Goal: Transaction & Acquisition: Purchase product/service

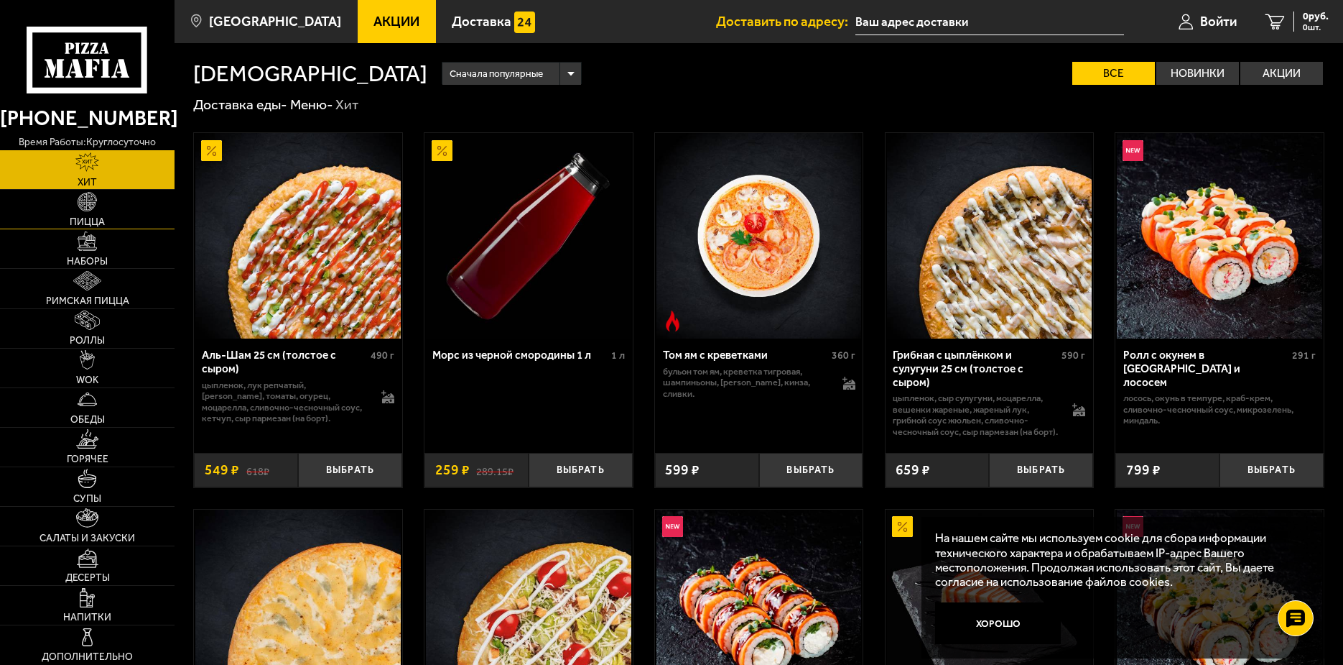
click at [88, 206] on img at bounding box center [87, 201] width 19 height 19
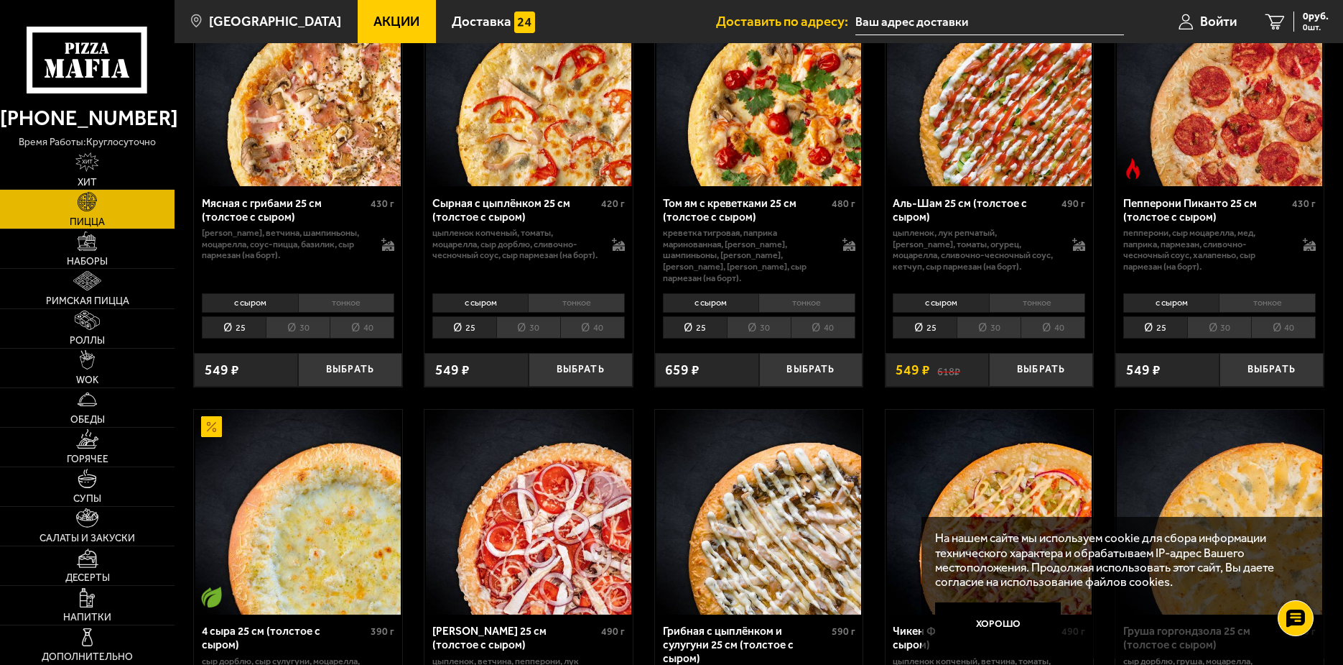
scroll to position [588, 0]
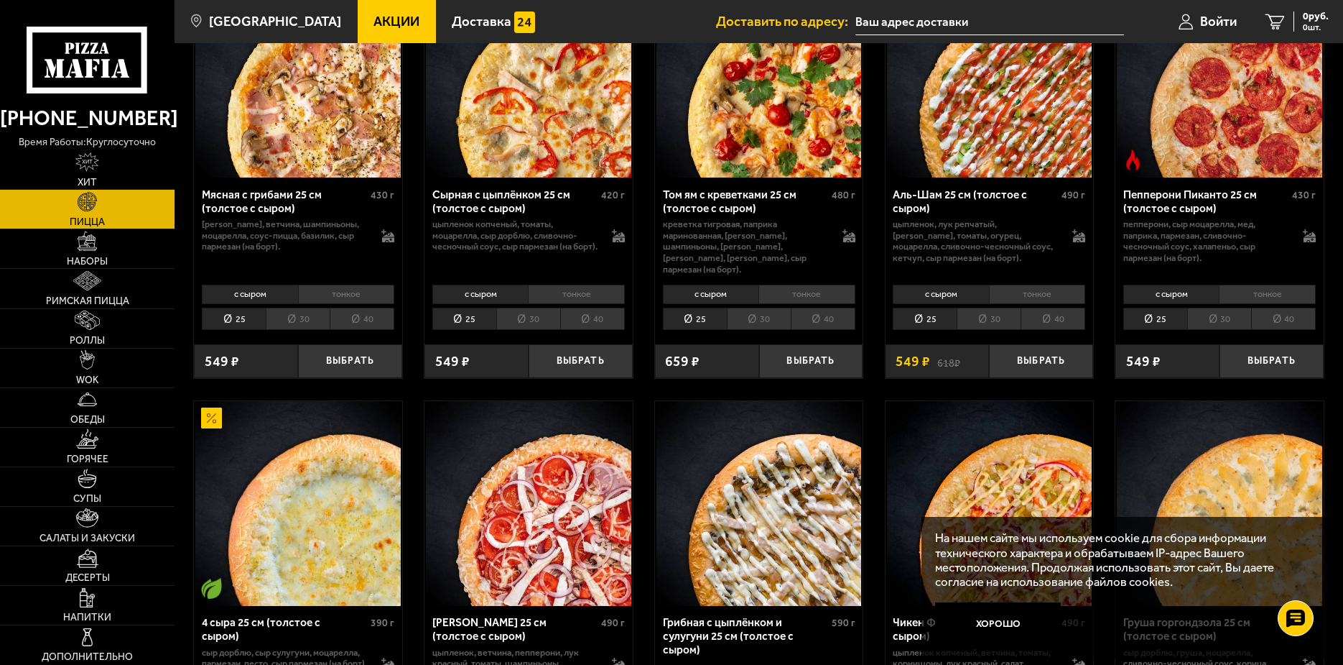
click at [360, 310] on li "40" at bounding box center [362, 318] width 65 height 22
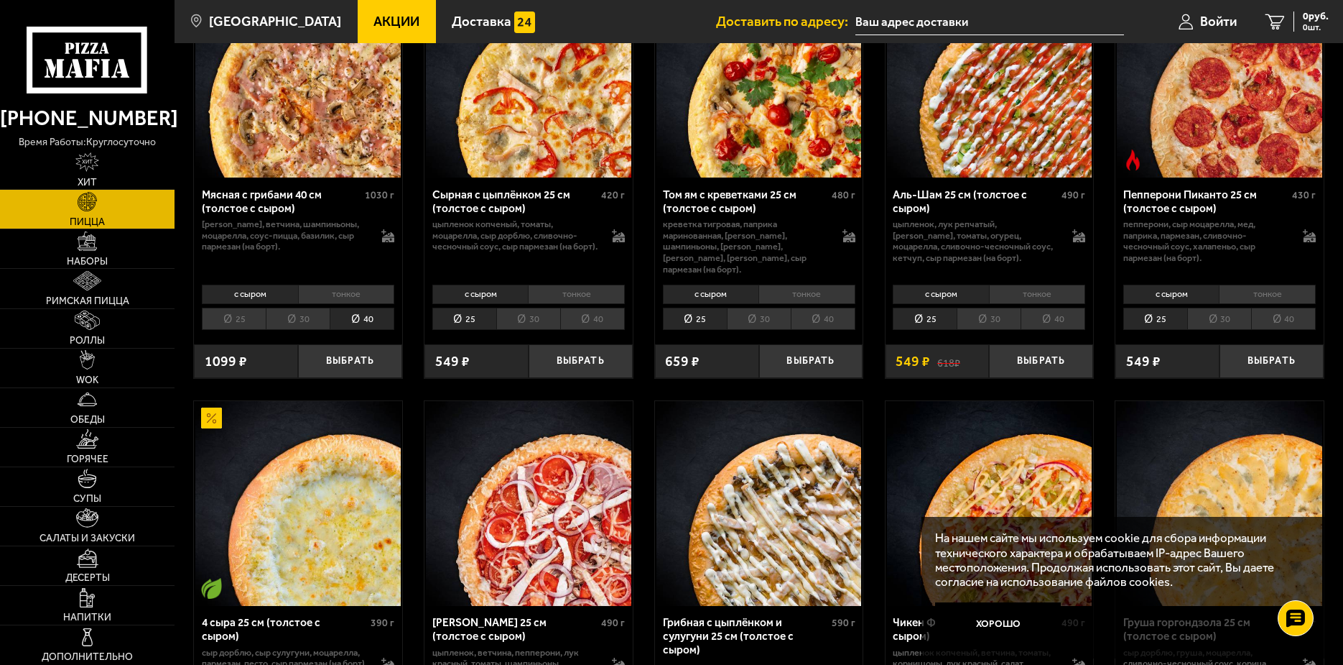
click at [310, 307] on li "30" at bounding box center [298, 318] width 64 height 22
click at [351, 350] on button "Выбрать" at bounding box center [350, 361] width 104 height 34
click at [1304, 17] on span "799 руб." at bounding box center [1310, 16] width 37 height 10
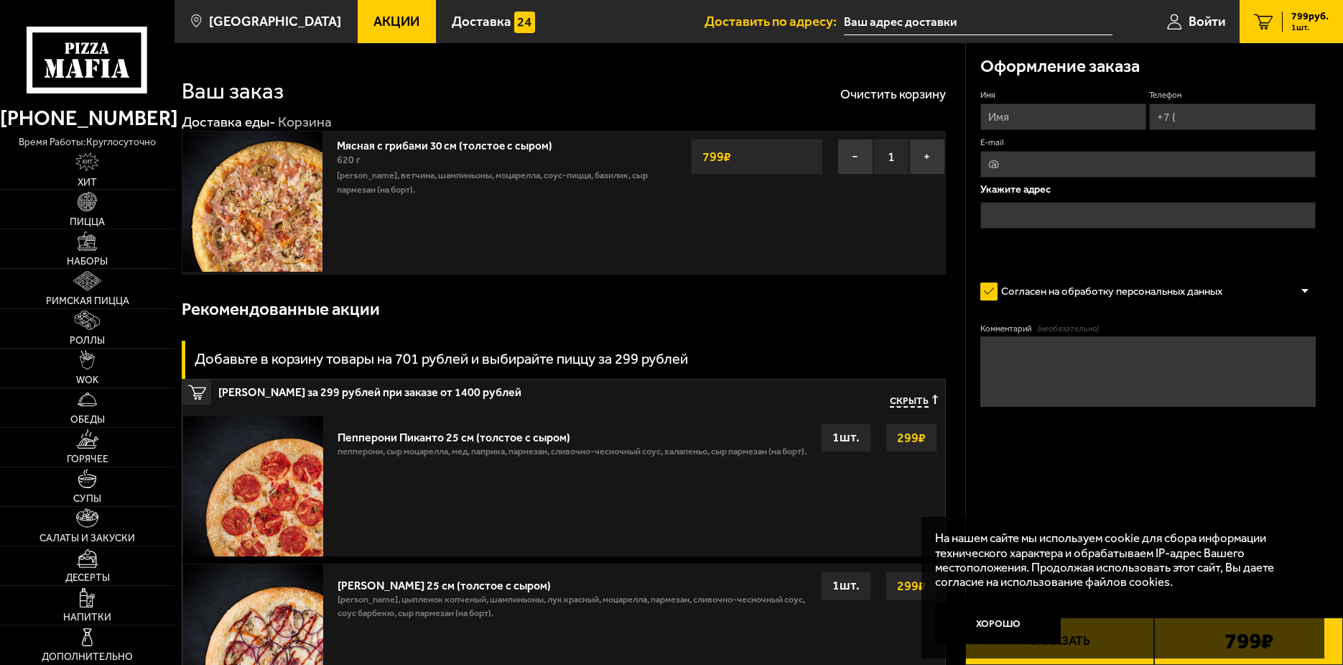
click at [1045, 116] on input "Имя" at bounding box center [1064, 116] width 167 height 27
click at [1029, 112] on input "Имя" at bounding box center [1064, 116] width 167 height 27
click at [1207, 115] on input "Телефон" at bounding box center [1233, 116] width 167 height 27
type input "[PHONE_NUMBER]"
click at [1041, 165] on input "E-mail" at bounding box center [1149, 164] width 336 height 27
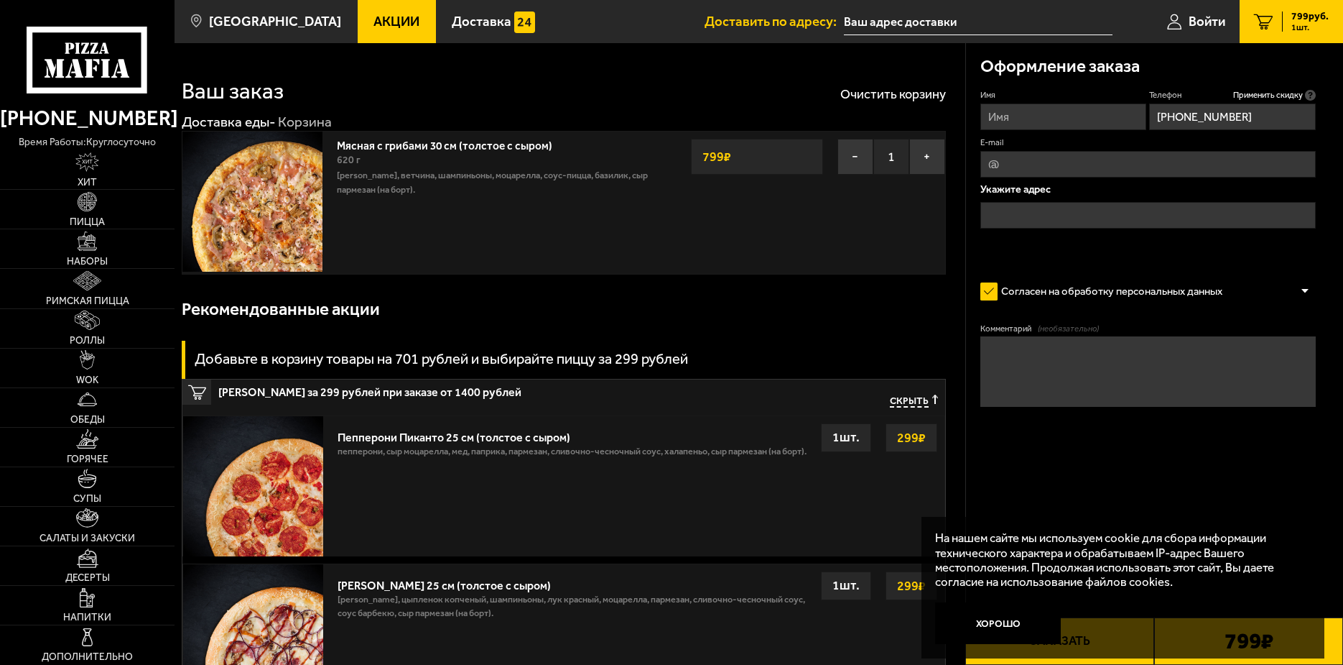
type input "[PERSON_NAME][EMAIL_ADDRESS][DOMAIN_NAME]"
click at [1025, 208] on input "text" at bounding box center [1149, 215] width 336 height 27
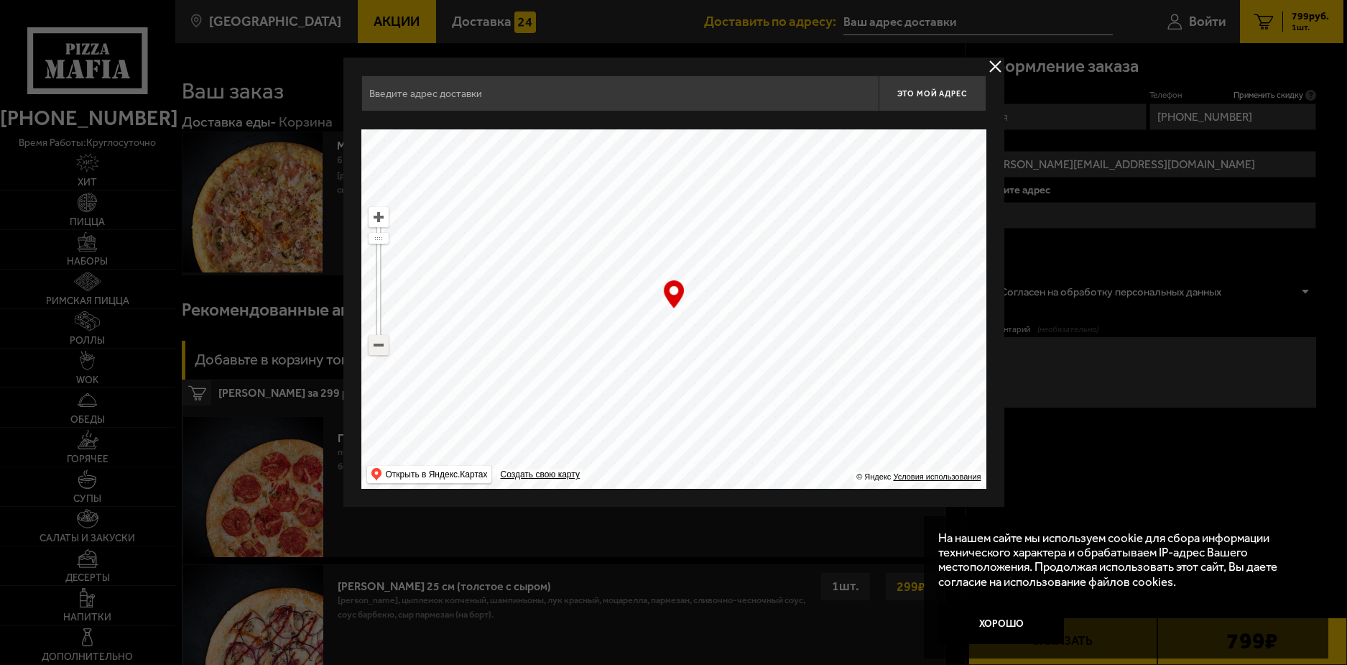
click at [378, 353] on ymaps at bounding box center [378, 345] width 19 height 19
drag, startPoint x: 688, startPoint y: 390, endPoint x: 711, endPoint y: 188, distance: 203.9
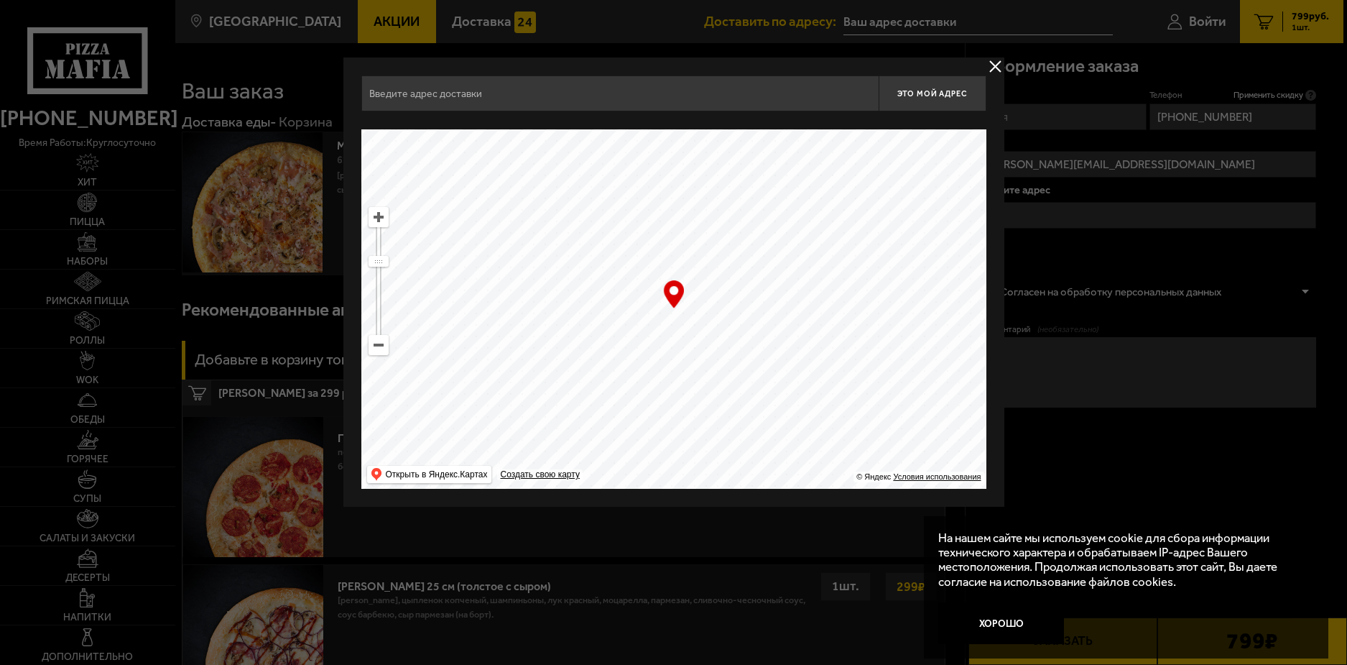
click at [709, 191] on ymaps at bounding box center [673, 308] width 625 height 359
type input "[STREET_ADDRESS]"
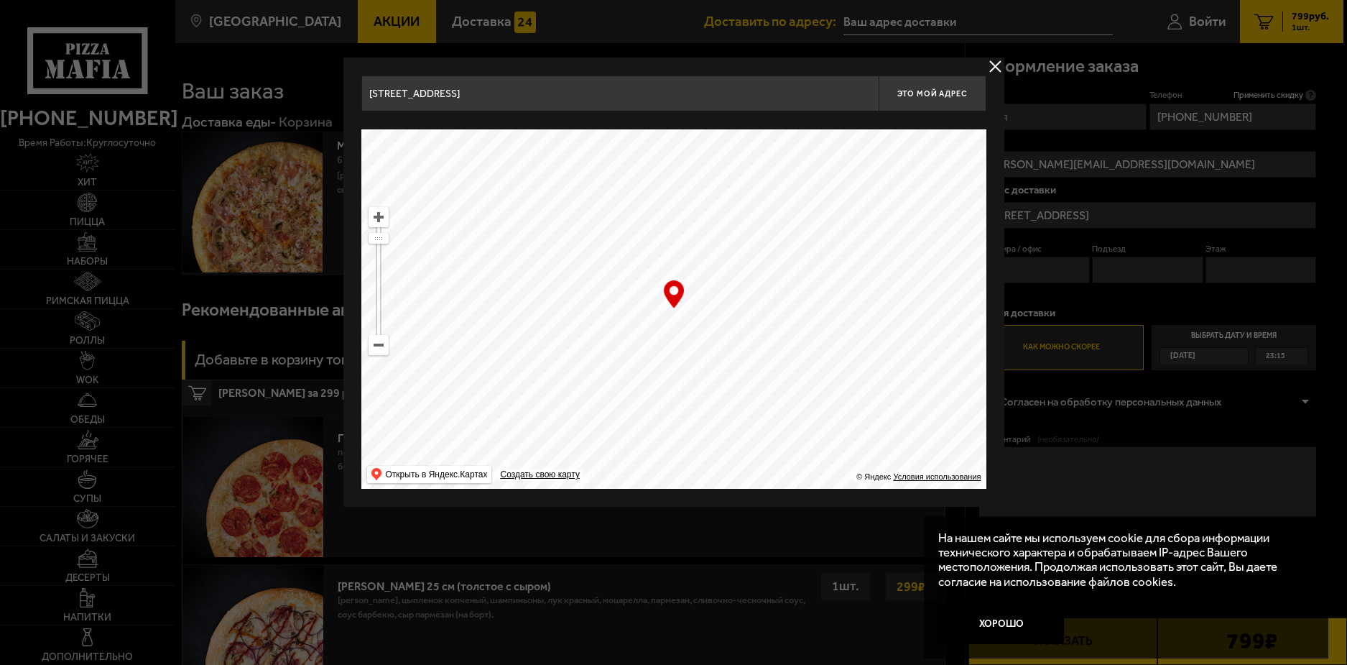
drag, startPoint x: 788, startPoint y: 375, endPoint x: 635, endPoint y: 141, distance: 279.8
click at [635, 147] on ymaps at bounding box center [673, 308] width 625 height 359
drag, startPoint x: 774, startPoint y: 341, endPoint x: 745, endPoint y: 139, distance: 204.6
click at [745, 139] on ymaps at bounding box center [673, 308] width 625 height 359
drag, startPoint x: 723, startPoint y: 404, endPoint x: 828, endPoint y: 185, distance: 242.0
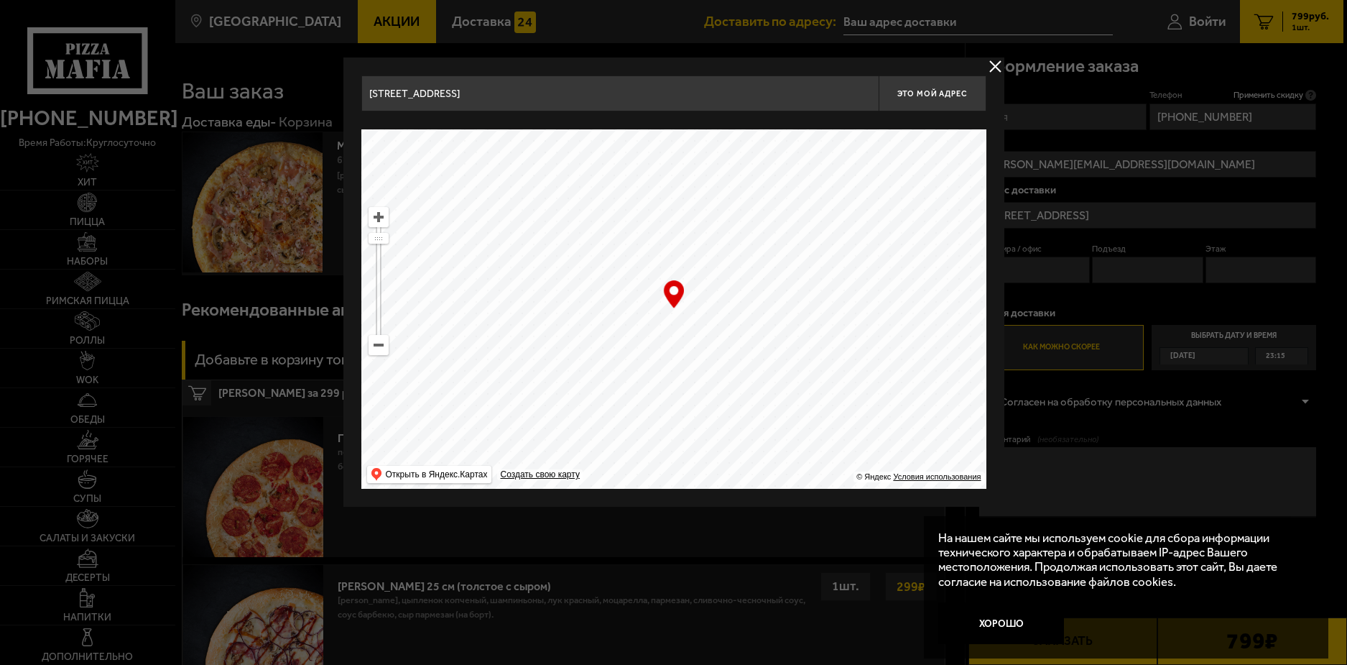
click at [828, 185] on ymaps at bounding box center [673, 308] width 625 height 359
drag, startPoint x: 788, startPoint y: 184, endPoint x: 744, endPoint y: 532, distance: 351.3
click at [744, 532] on main "[GEOGRAPHIC_DATA] Все Акции Доставка Личный кабинет Акции Доставка Доставить по…" at bounding box center [759, 562] width 1169 height 1125
type input "[STREET_ADDRESS]"
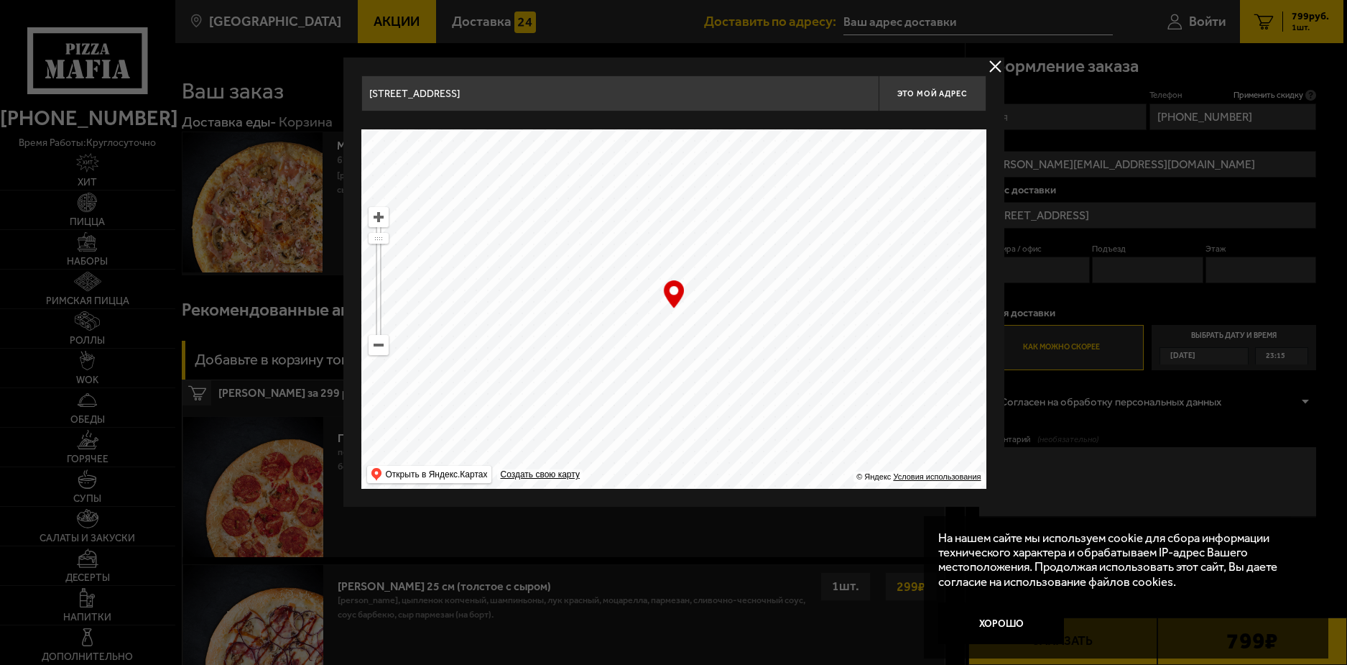
type input "[STREET_ADDRESS]"
drag, startPoint x: 766, startPoint y: 172, endPoint x: 782, endPoint y: 0, distance: 172.5
click at [782, 12] on main "[GEOGRAPHIC_DATA] Все Акции Доставка Личный кабинет Акции Доставка Доставить по…" at bounding box center [759, 562] width 1169 height 1125
type input "[STREET_ADDRESS]"
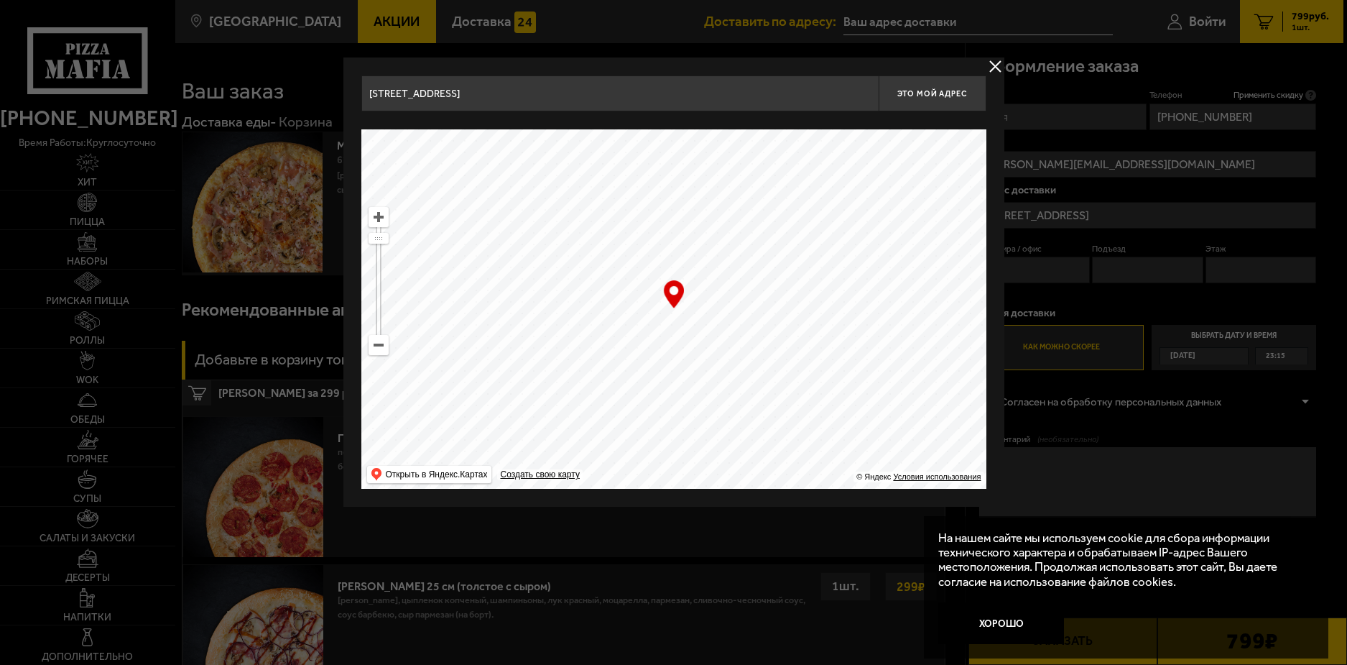
type input "[STREET_ADDRESS]"
drag, startPoint x: 755, startPoint y: 358, endPoint x: 810, endPoint y: 124, distance: 240.5
click at [810, 124] on div "[STREET_ADDRESS] Это мой адрес Найдите адрес перетащив карту … © Яндекс Условия…" at bounding box center [673, 281] width 625 height 413
type input "[STREET_ADDRESS]"
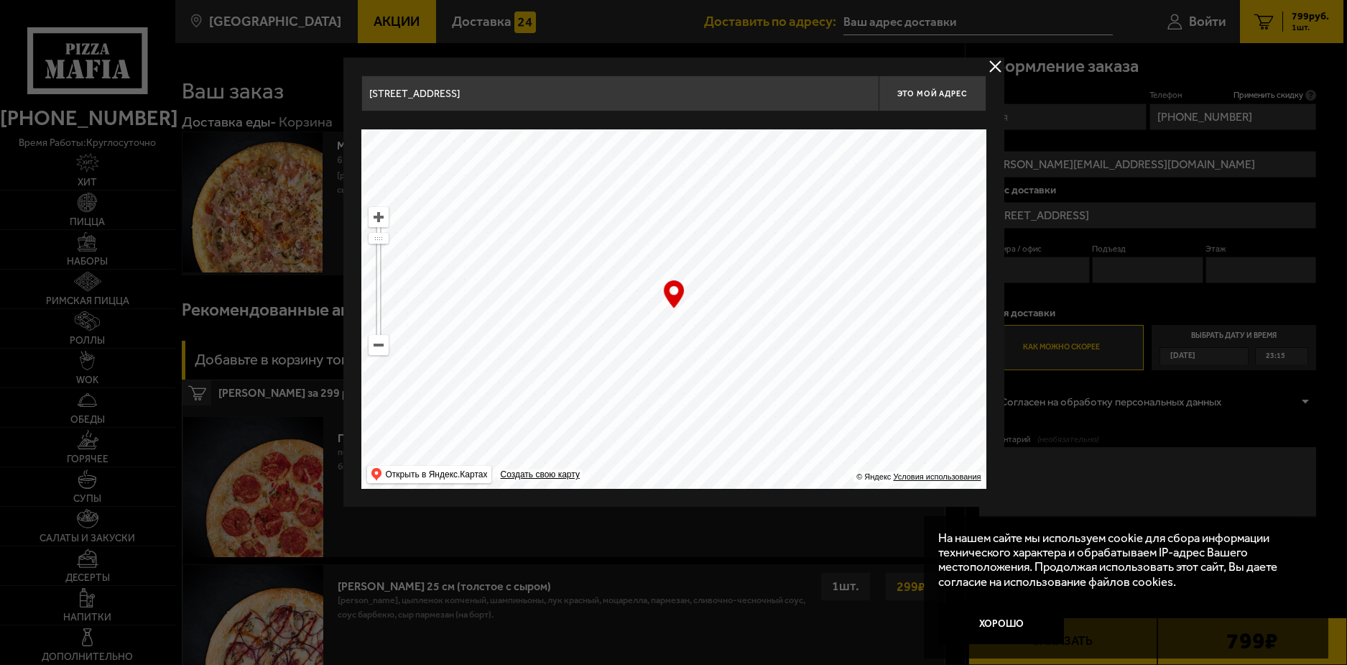
drag, startPoint x: 711, startPoint y: 262, endPoint x: 619, endPoint y: 119, distance: 169.6
click at [619, 119] on div "[STREET_ADDRESS] Это мой адрес Найдите адрес перетащив карту … © Яндекс Условия…" at bounding box center [673, 281] width 625 height 413
type input "[STREET_ADDRESS]"
click at [913, 93] on span "Это мой адрес" at bounding box center [931, 93] width 69 height 9
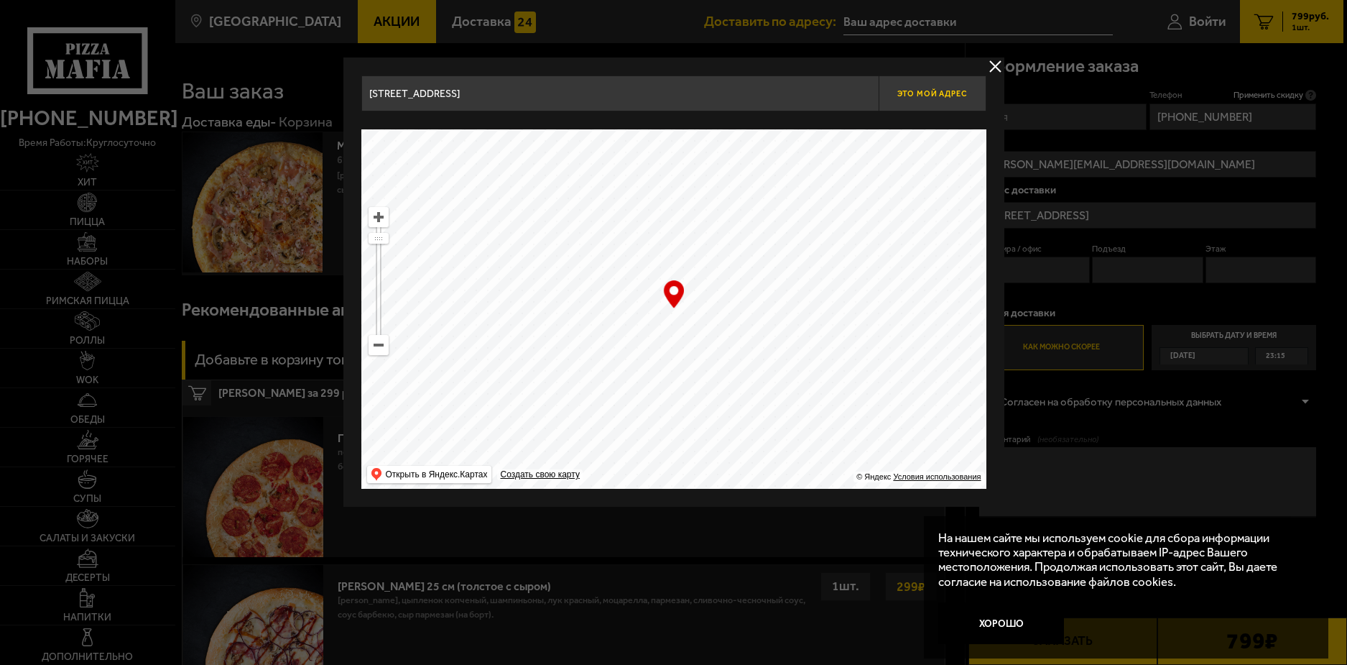
type input "[STREET_ADDRESS]"
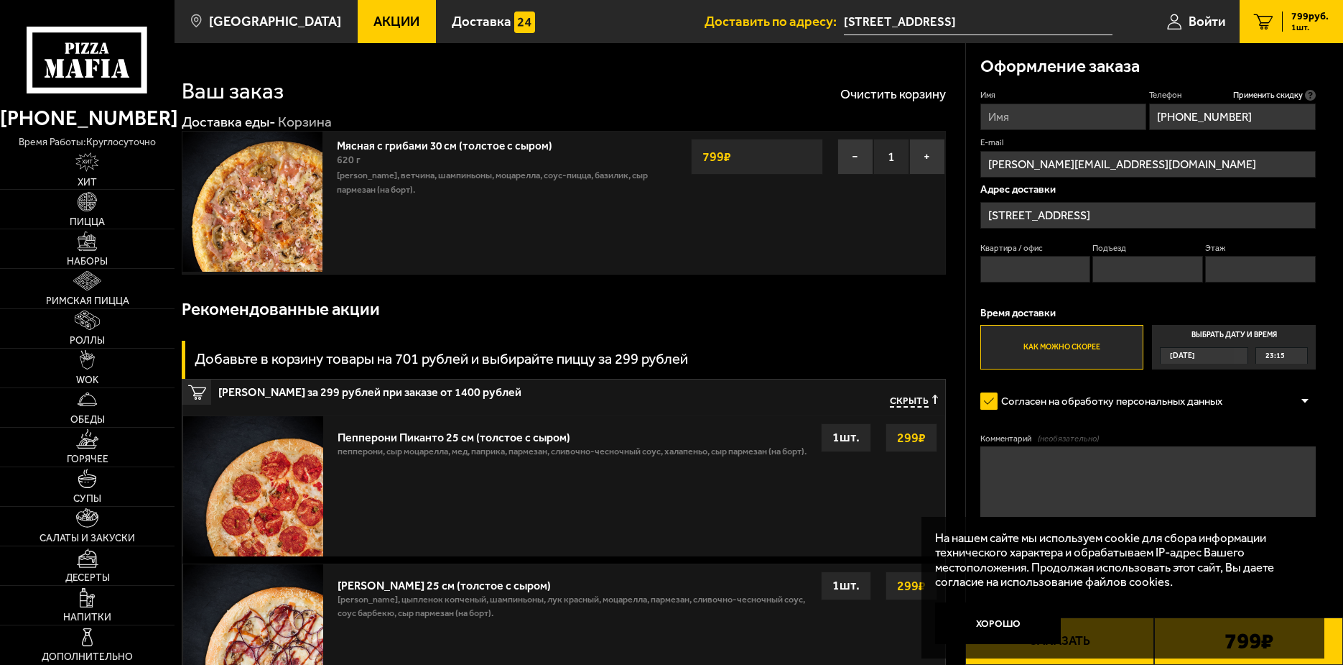
click at [1004, 268] on input "Квартира / офис" at bounding box center [1036, 269] width 111 height 27
type input "5"
click at [1109, 267] on input "Подъезд" at bounding box center [1148, 269] width 111 height 27
type input "1"
click at [1211, 270] on input "Этаж" at bounding box center [1261, 269] width 111 height 27
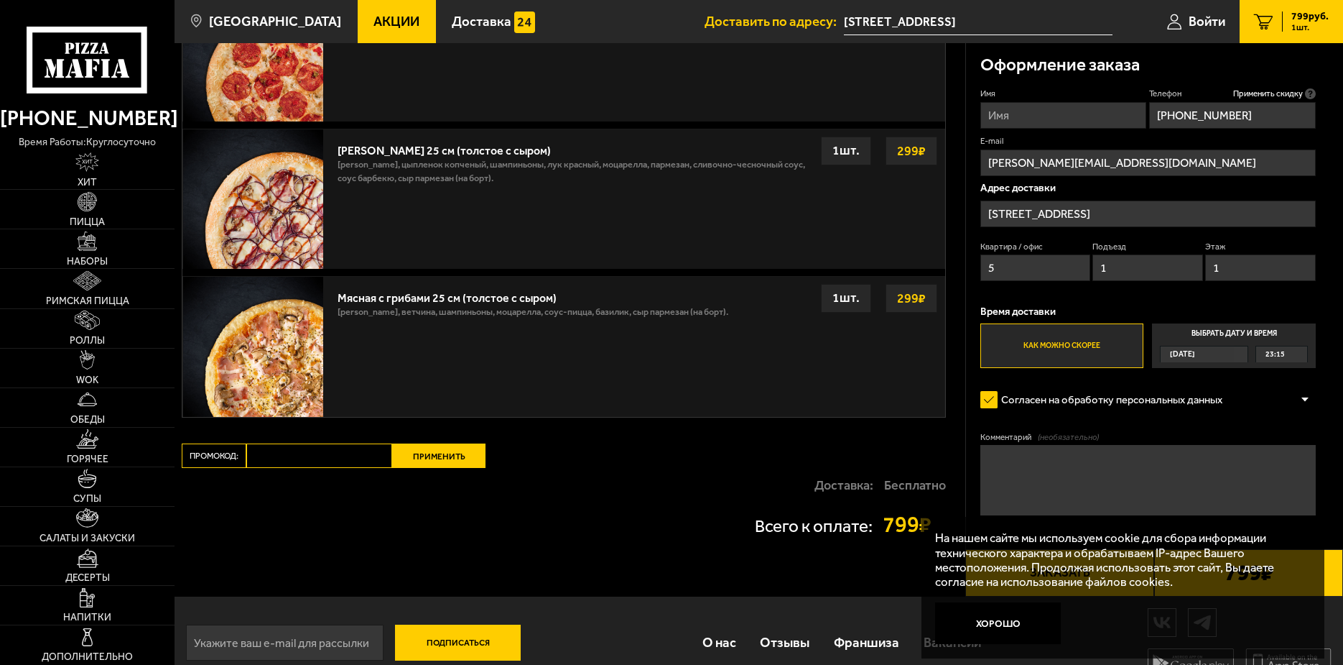
scroll to position [440, 0]
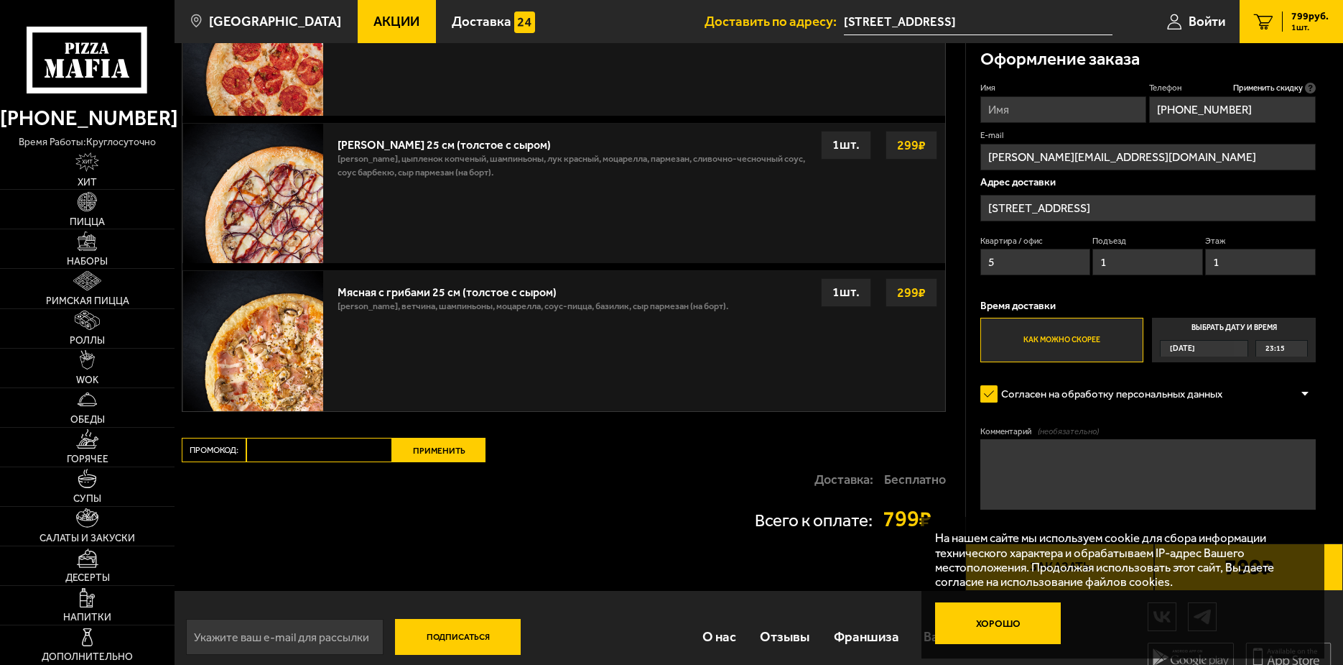
type input "1"
click at [1009, 624] on button "Хорошо" at bounding box center [998, 623] width 126 height 42
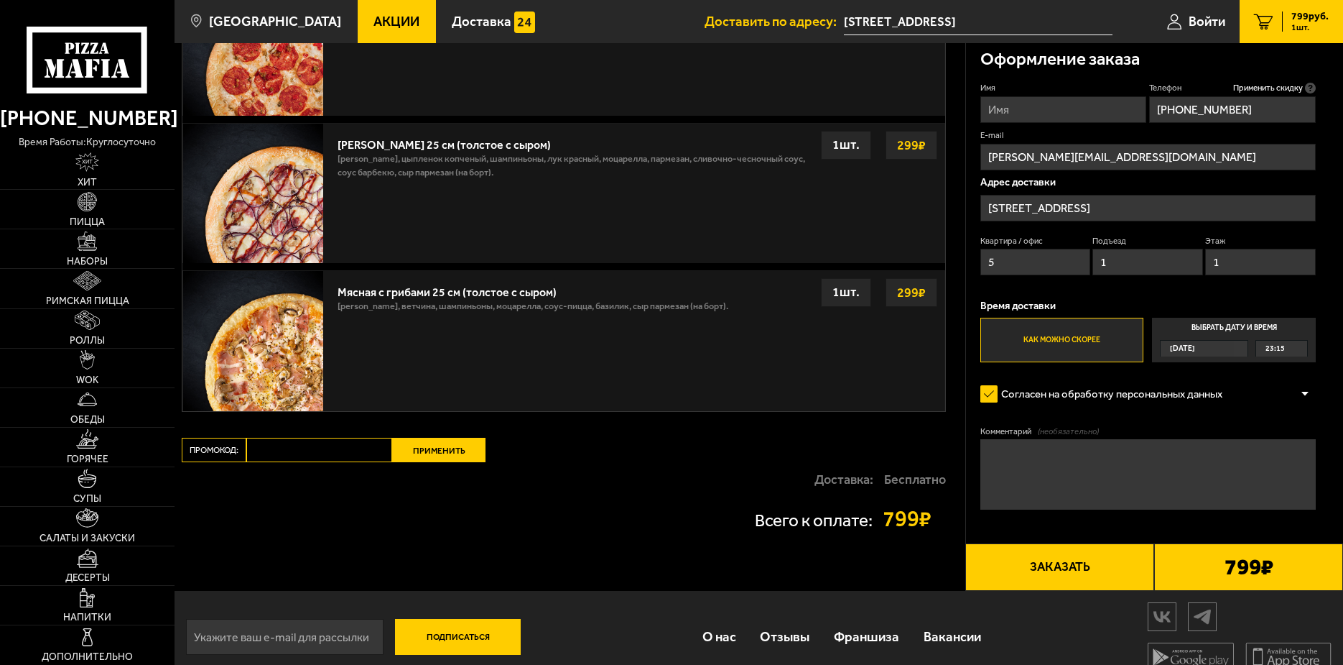
click at [1026, 110] on input "Имя" at bounding box center [1064, 109] width 167 height 27
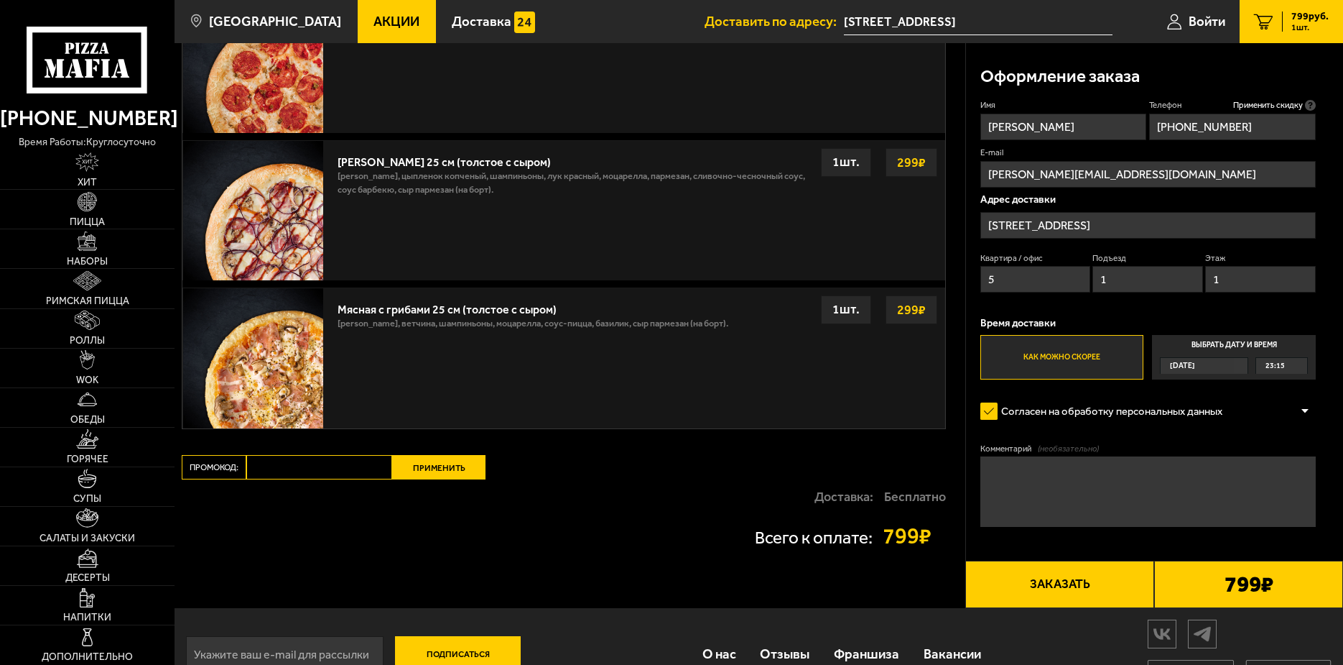
scroll to position [461, 0]
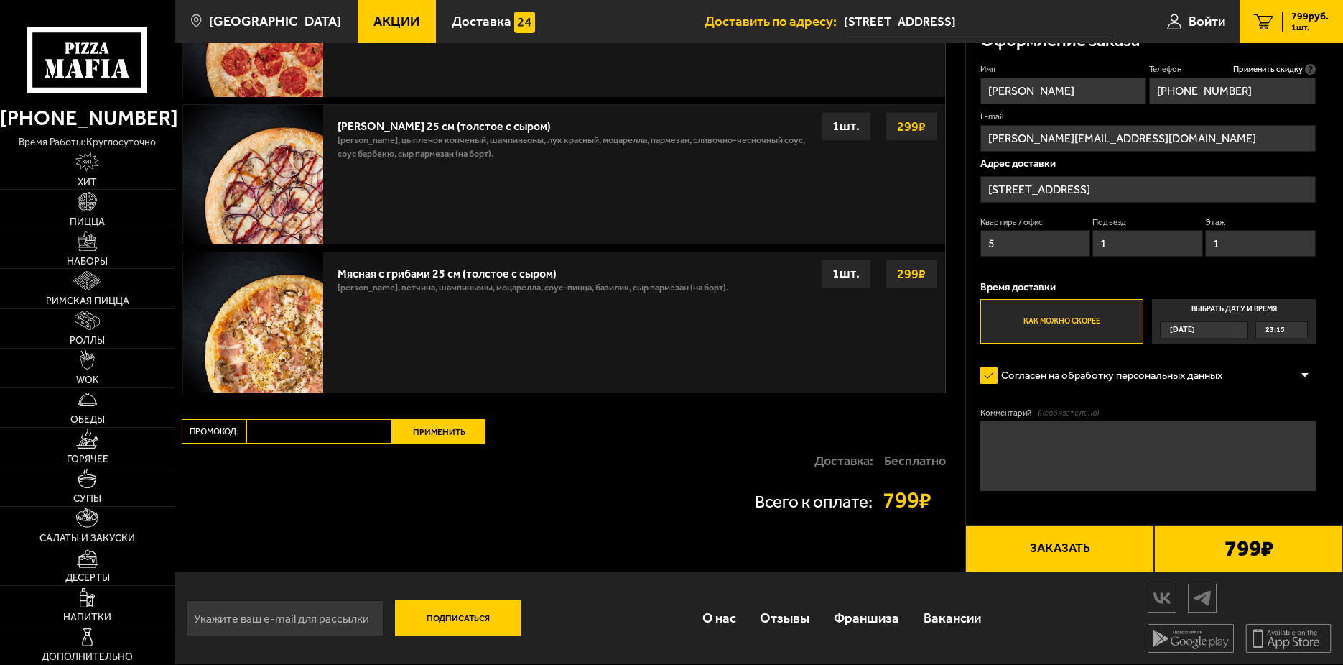
type input "[PERSON_NAME]"
click at [1055, 443] on textarea "Комментарий (необязательно)" at bounding box center [1149, 455] width 336 height 70
click at [1051, 437] on textarea "домофон неработает," at bounding box center [1149, 455] width 336 height 70
click at [1139, 433] on textarea "домофон не работает," at bounding box center [1149, 455] width 336 height 70
click at [1292, 440] on textarea "домофон не работает, позвонить при подъезде к дому" at bounding box center [1149, 455] width 336 height 70
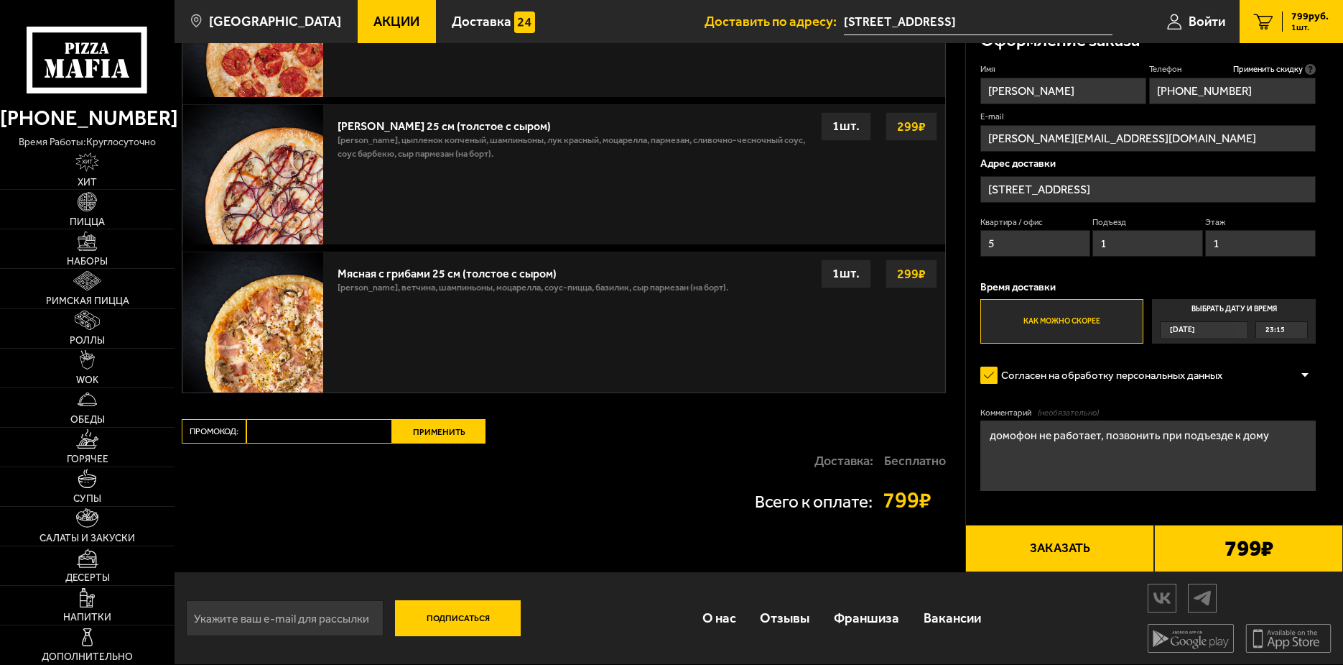
type textarea "домофон не работает, позвонить при подъезде к дому"
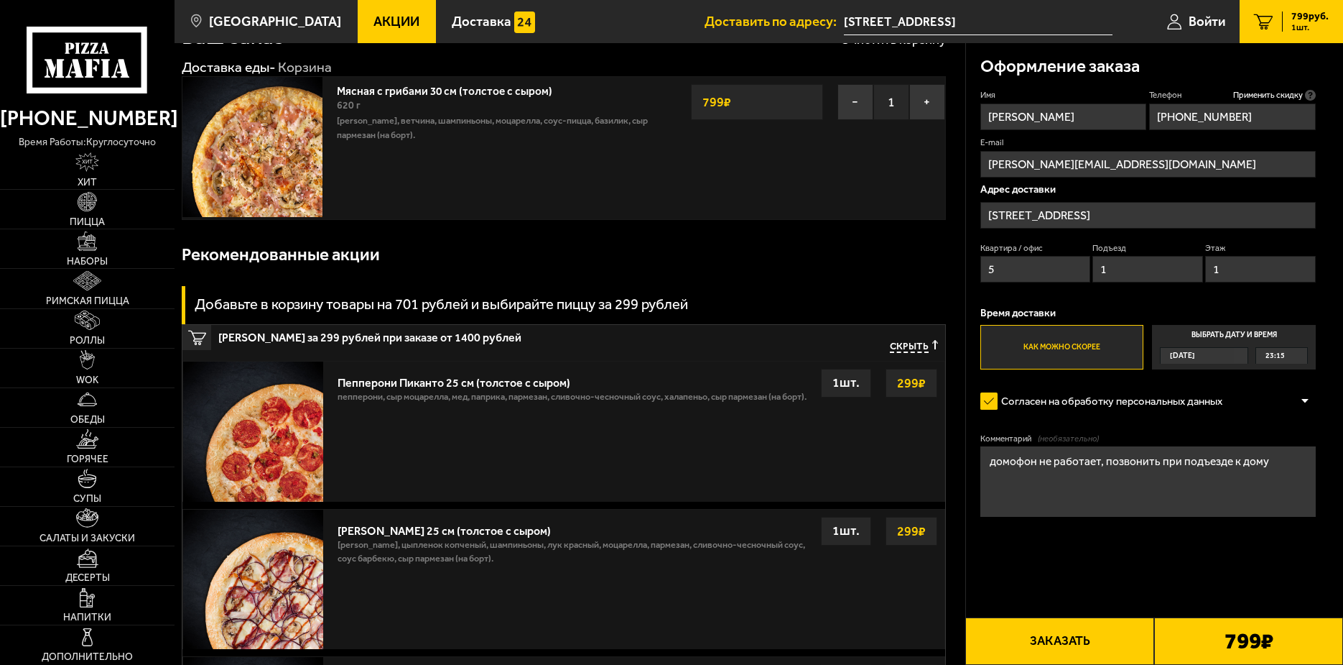
scroll to position [0, 0]
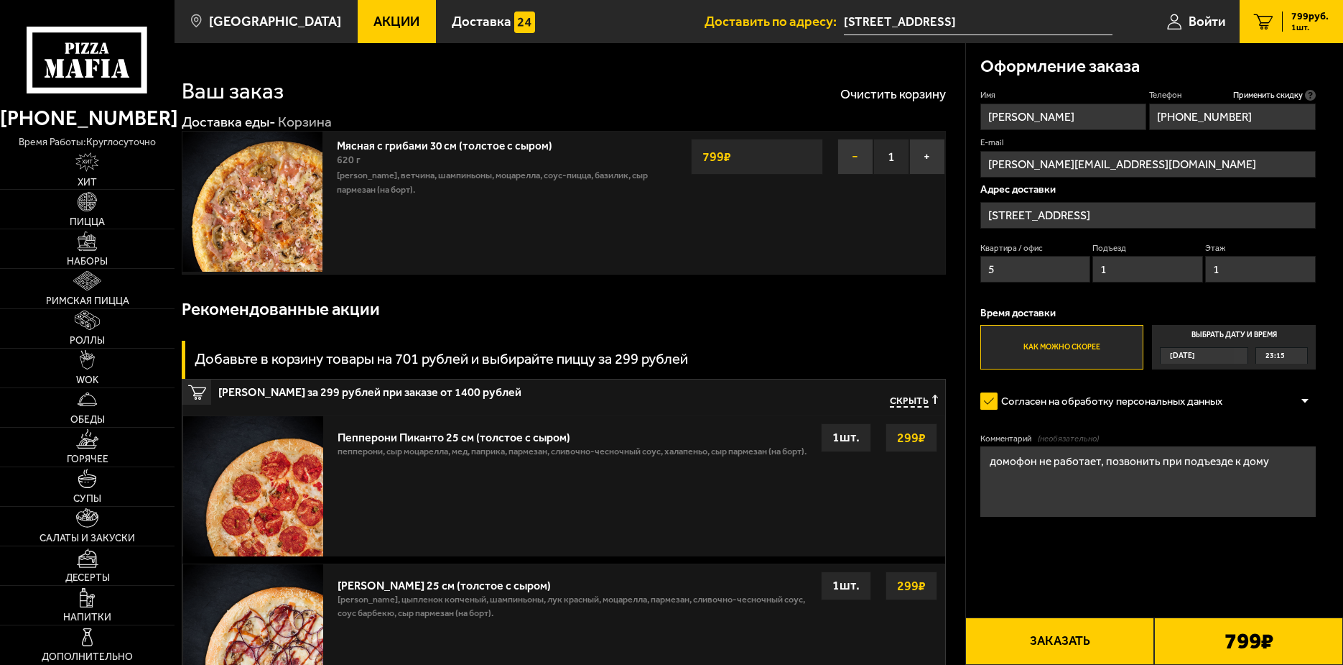
click at [851, 156] on button "−" at bounding box center [856, 157] width 36 height 36
